Goal: Task Accomplishment & Management: Manage account settings

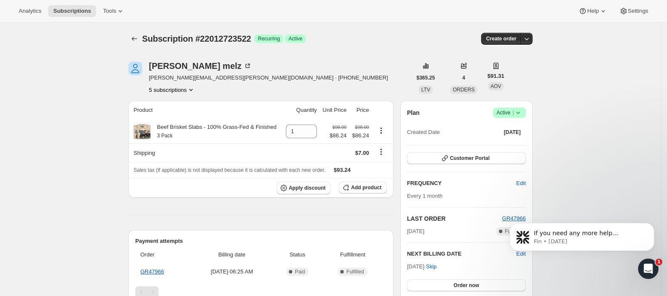
click at [194, 88] on icon "Product actions" at bounding box center [191, 90] width 9 height 9
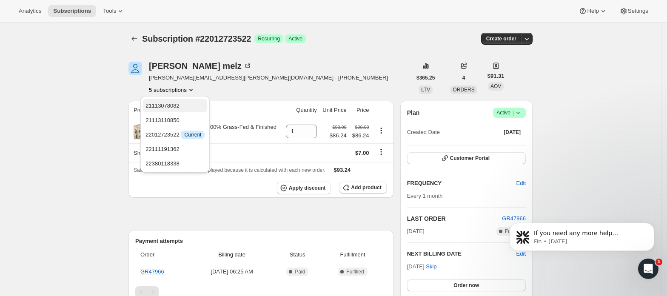
click at [186, 104] on span "21113078082" at bounding box center [174, 106] width 59 height 9
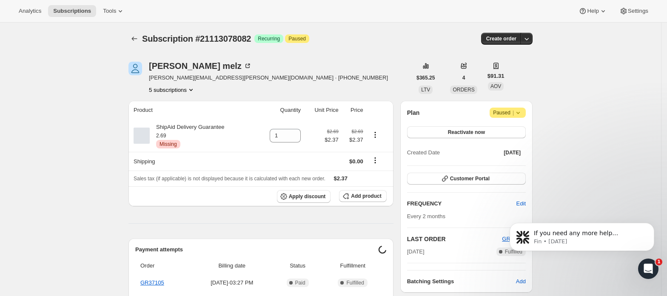
click at [181, 87] on button "5 subscriptions" at bounding box center [172, 90] width 46 height 9
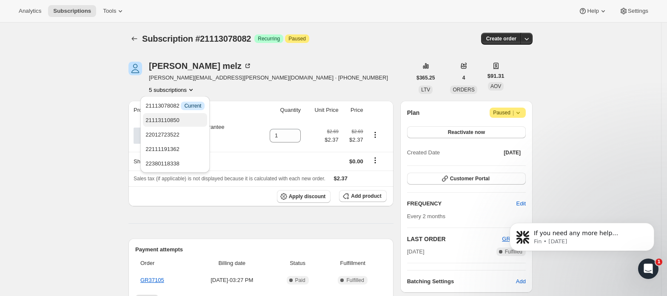
click at [183, 116] on span "21113110850" at bounding box center [174, 120] width 59 height 9
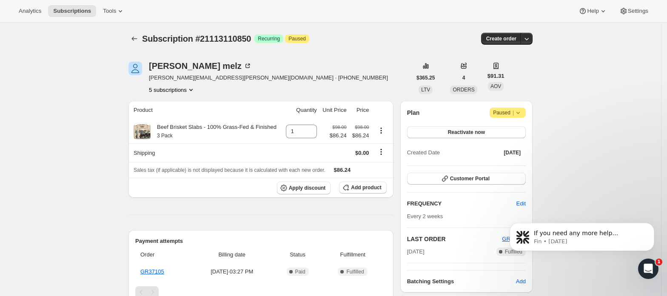
click at [190, 86] on icon "Product actions" at bounding box center [191, 90] width 9 height 9
click at [184, 141] on button "22012723522" at bounding box center [175, 135] width 64 height 14
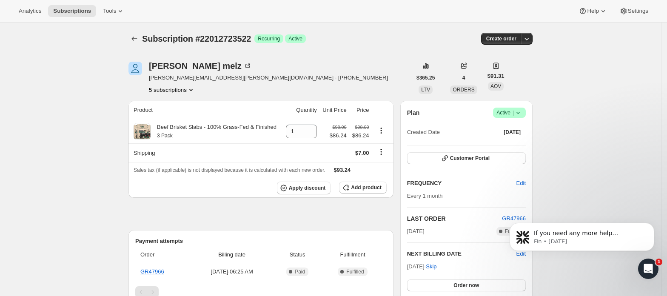
click at [188, 88] on button "5 subscriptions" at bounding box center [172, 90] width 46 height 9
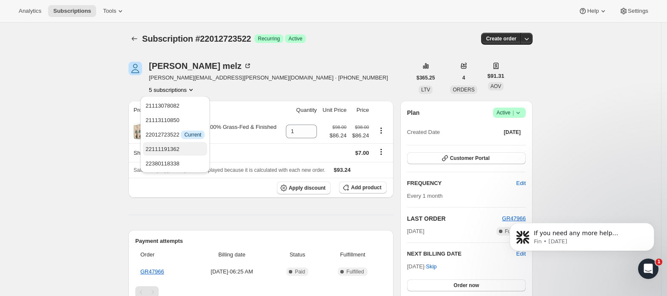
click at [188, 145] on span "22111191362" at bounding box center [174, 149] width 59 height 9
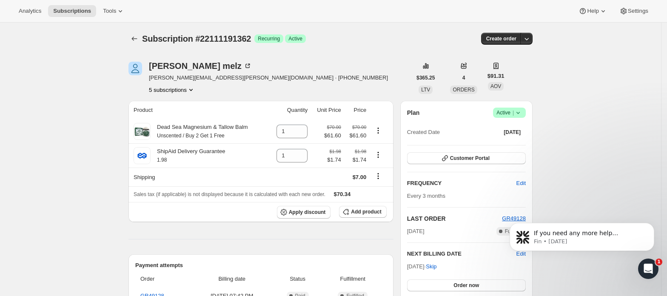
click at [189, 87] on icon "Product actions" at bounding box center [191, 90] width 9 height 9
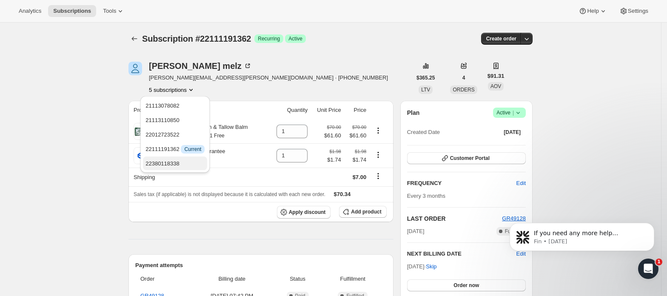
click at [184, 165] on span "22380118338" at bounding box center [174, 164] width 59 height 9
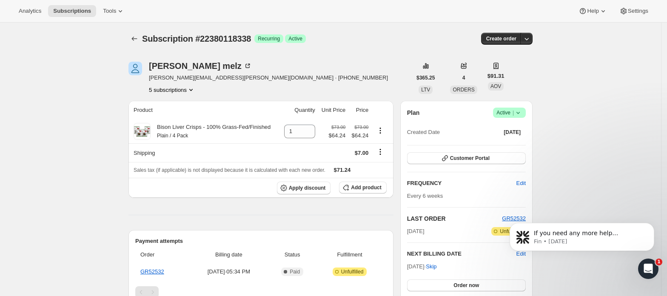
click at [185, 88] on button "5 subscriptions" at bounding box center [172, 90] width 46 height 9
click at [176, 132] on span "22012723522" at bounding box center [162, 134] width 34 height 6
click at [459, 159] on span "Customer Portal" at bounding box center [470, 158] width 40 height 7
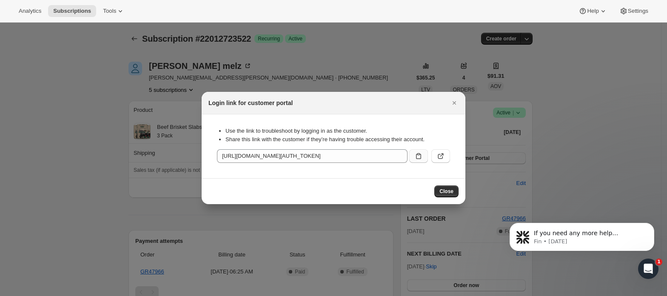
click at [417, 158] on icon ":rq1:" at bounding box center [418, 156] width 9 height 9
